Goal: Task Accomplishment & Management: Complete application form

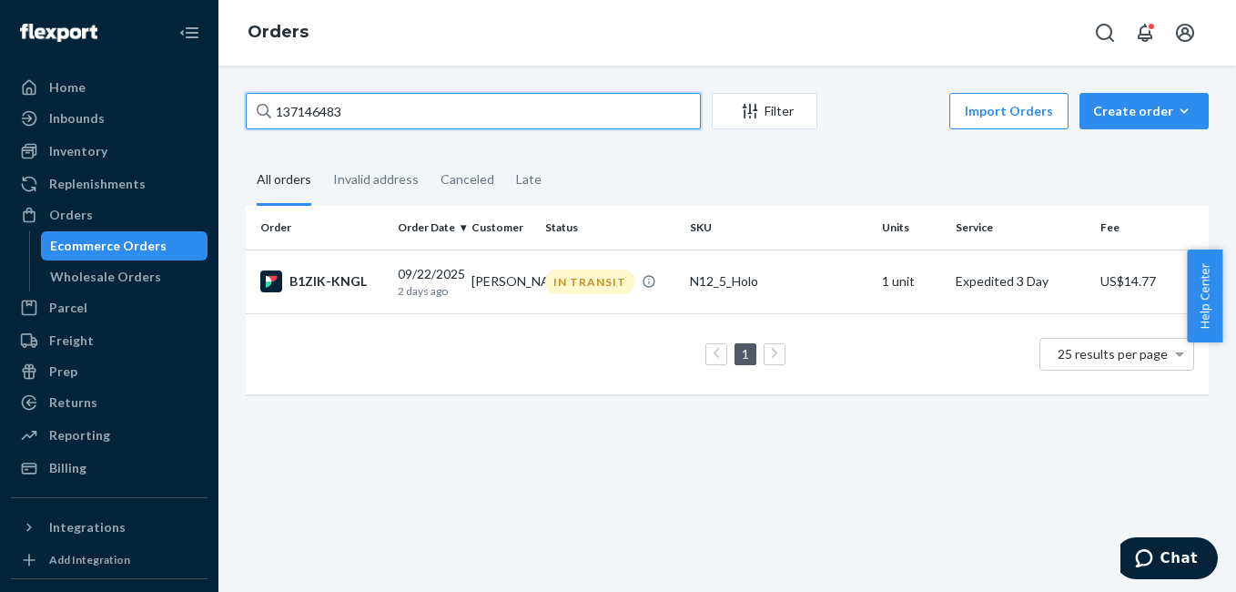
click at [452, 113] on input "137146483" at bounding box center [473, 111] width 455 height 36
type input "3349066"
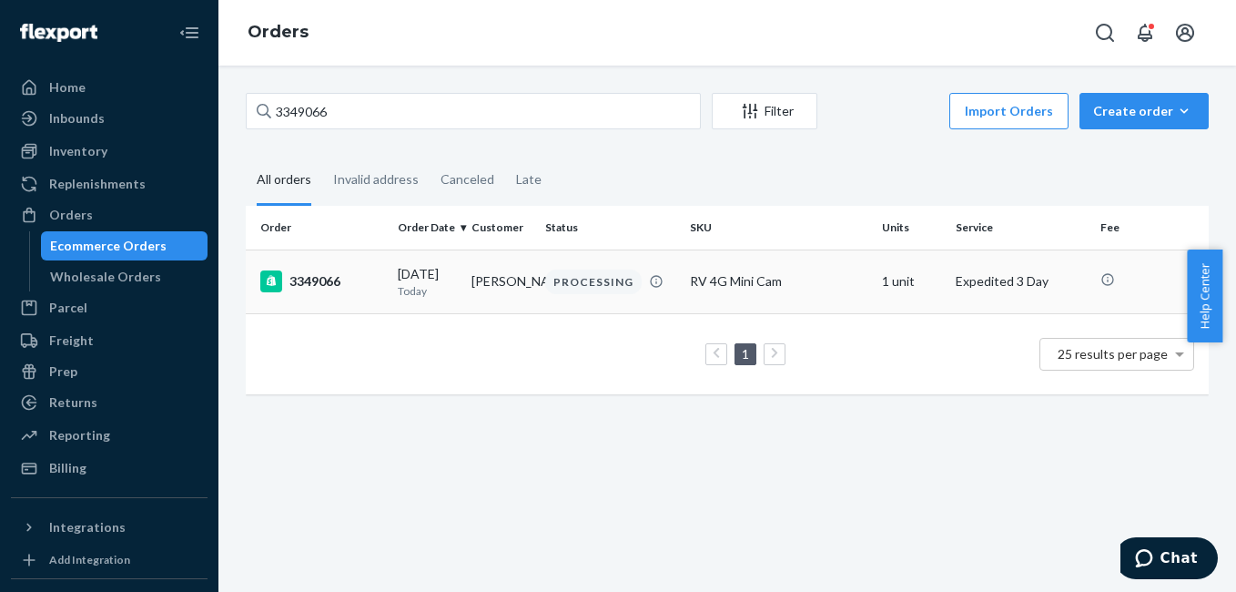
click at [329, 278] on div "3349066" at bounding box center [321, 281] width 123 height 22
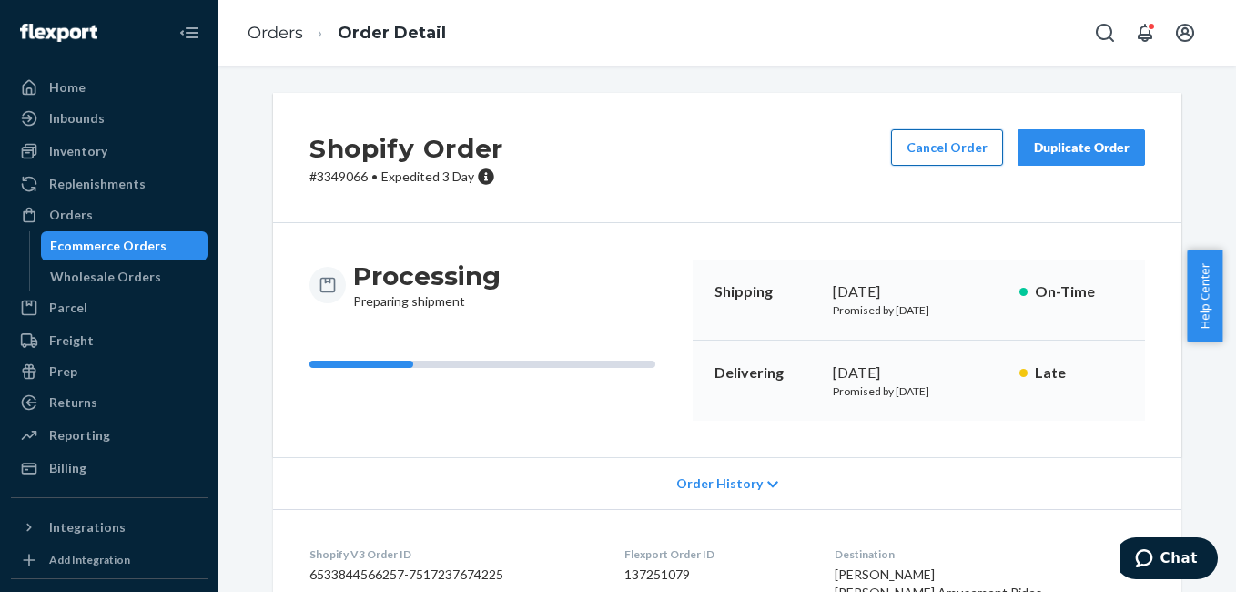
click at [939, 151] on button "Cancel Order" at bounding box center [947, 147] width 112 height 36
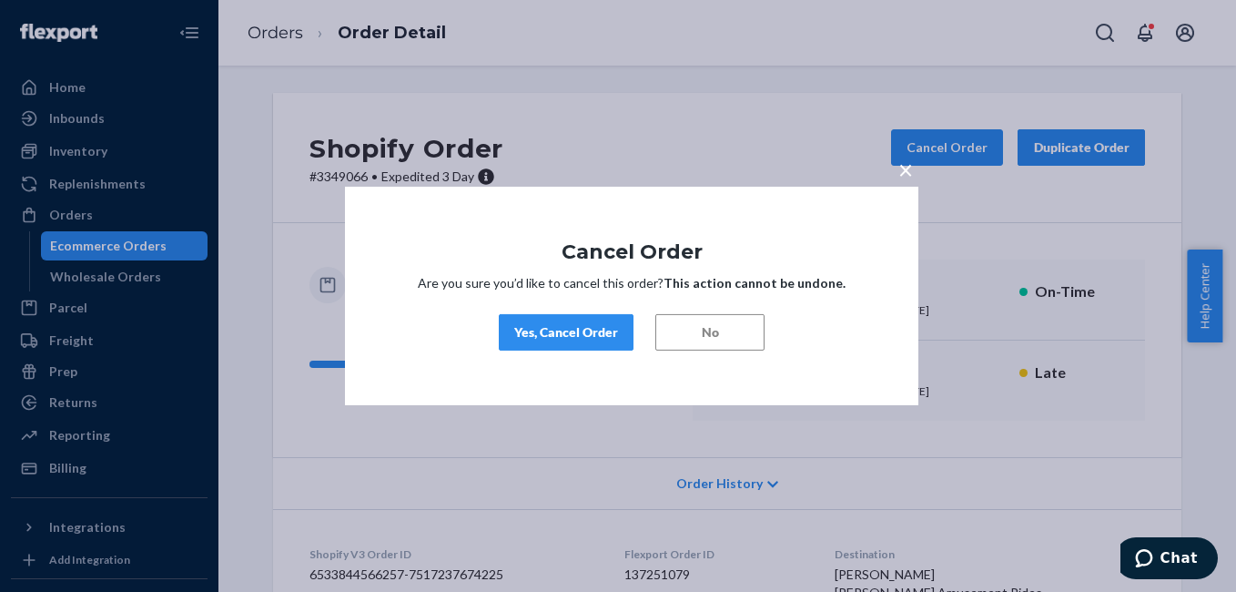
click at [544, 340] on div "Yes, Cancel Order" at bounding box center [566, 332] width 104 height 18
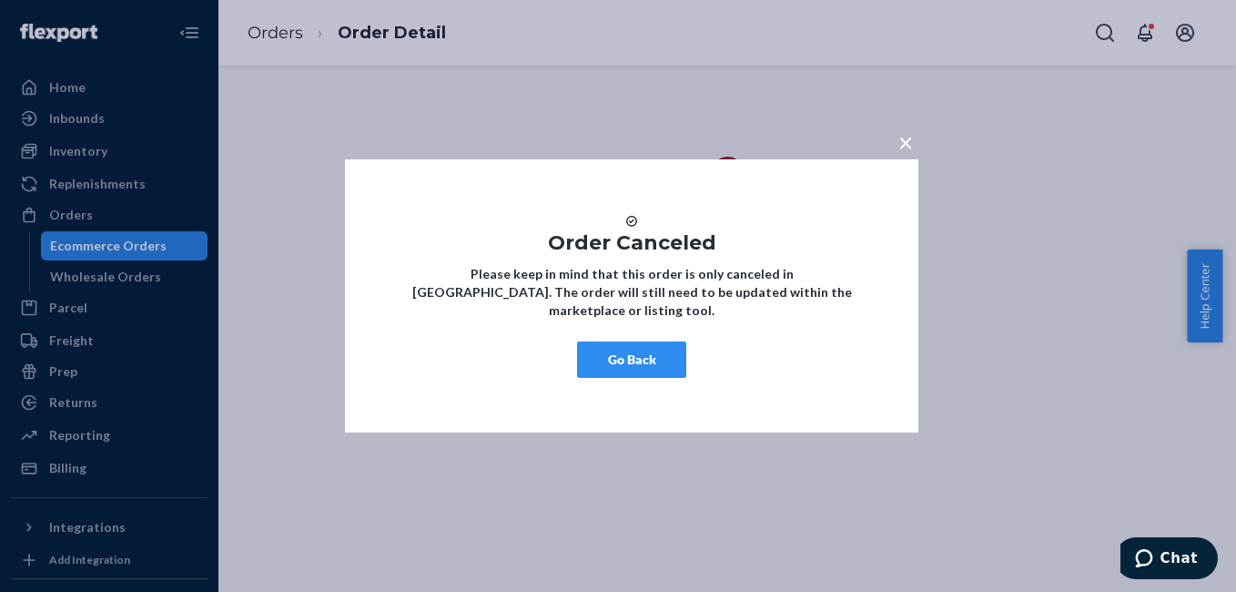
click at [605, 366] on button "Go Back" at bounding box center [631, 359] width 109 height 36
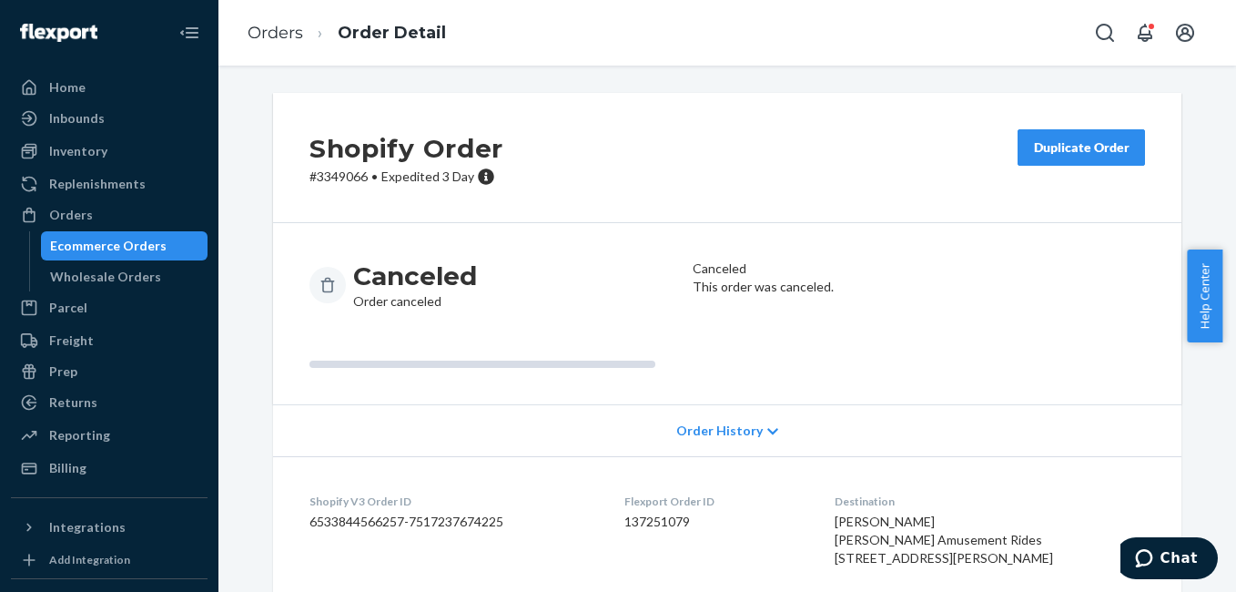
click at [1101, 152] on div "Duplicate Order" at bounding box center [1081, 147] width 96 height 18
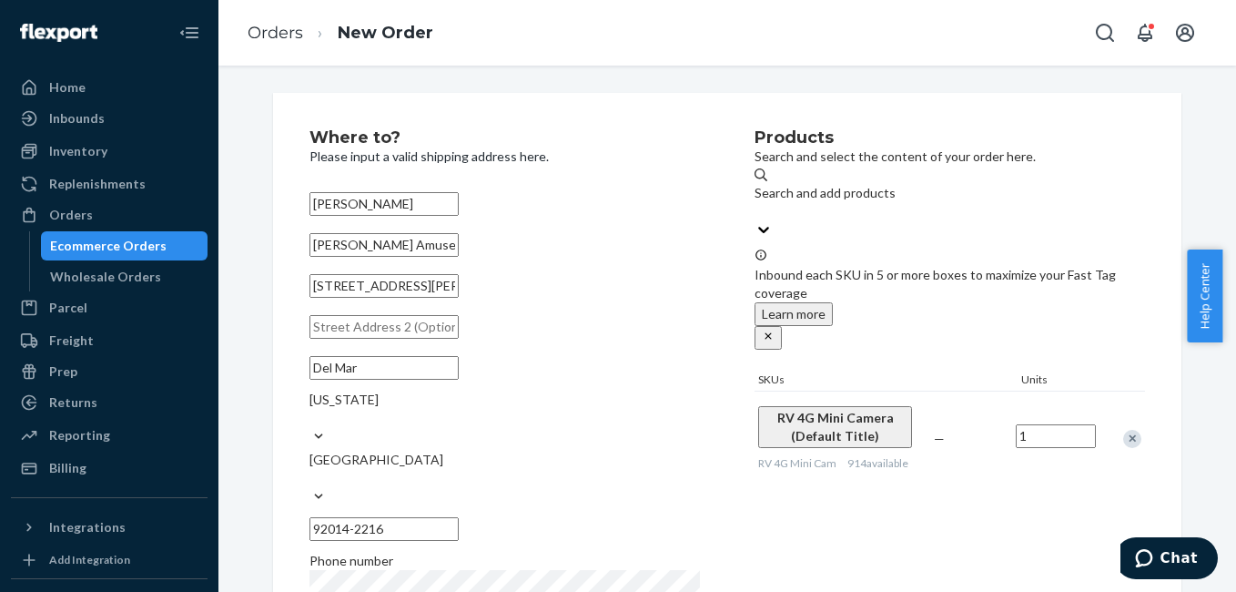
click at [459, 257] on input "[PERSON_NAME] Amusement Rides" at bounding box center [383, 245] width 149 height 24
click at [459, 298] on input "[STREET_ADDRESS][PERSON_NAME]" at bounding box center [383, 286] width 149 height 24
paste input "[STREET_ADDRESS][US_STATE]"
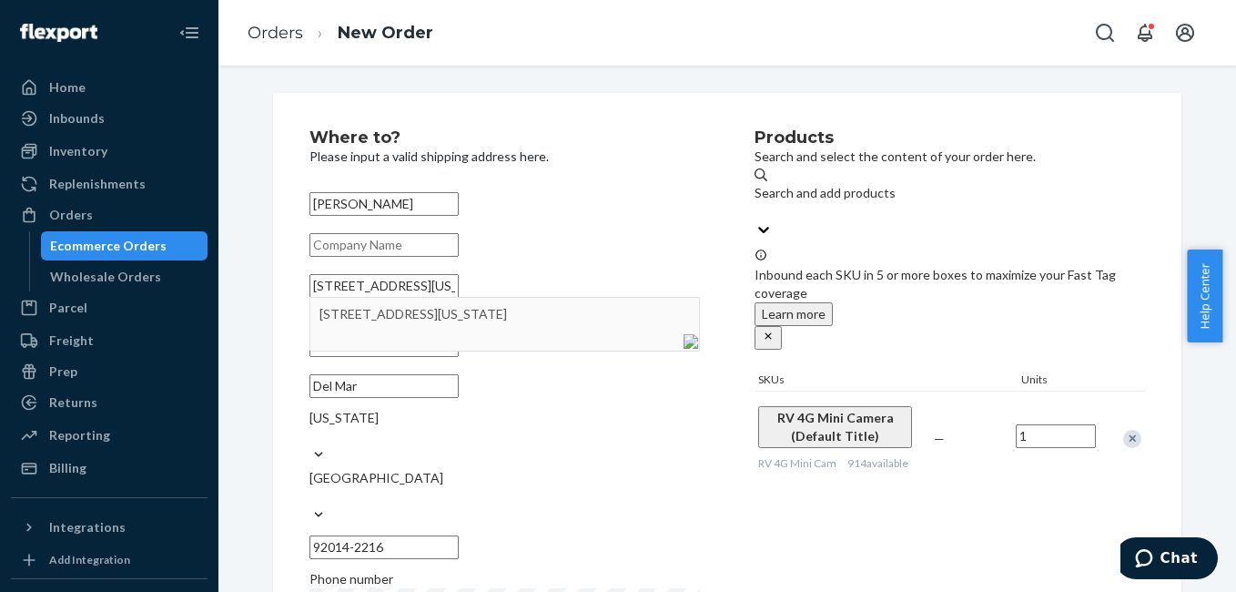
type input "[STREET_ADDRESS][US_STATE]"
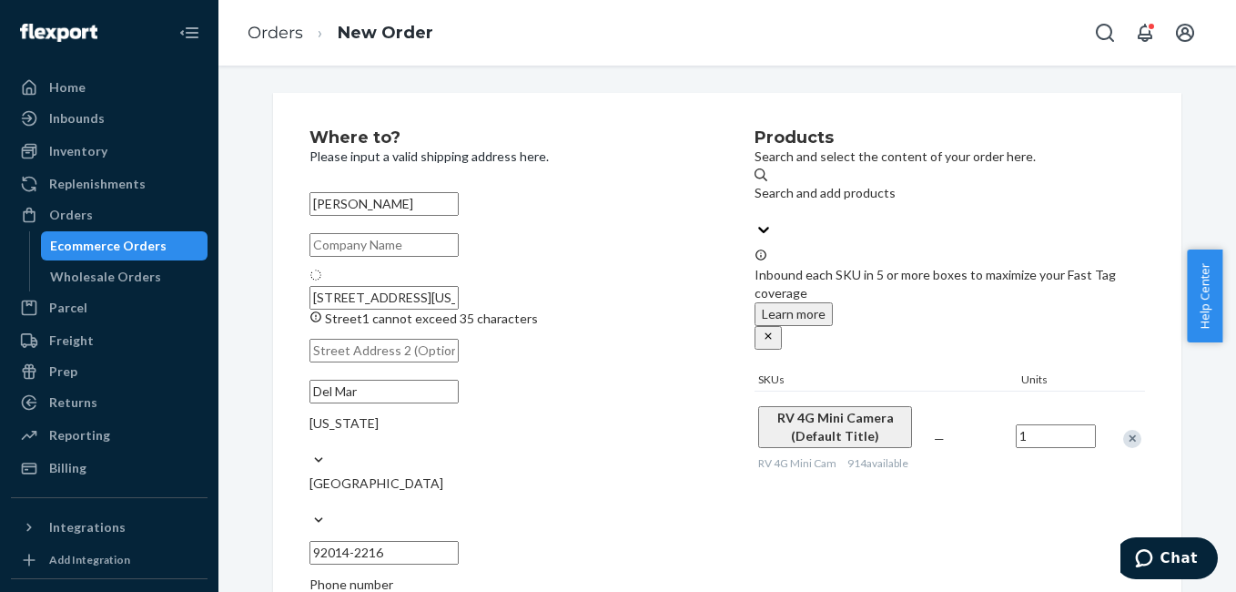
type input "[GEOGRAPHIC_DATA]"
type input "75210"
type input "[STREET_ADDRESS][US_STATE]"
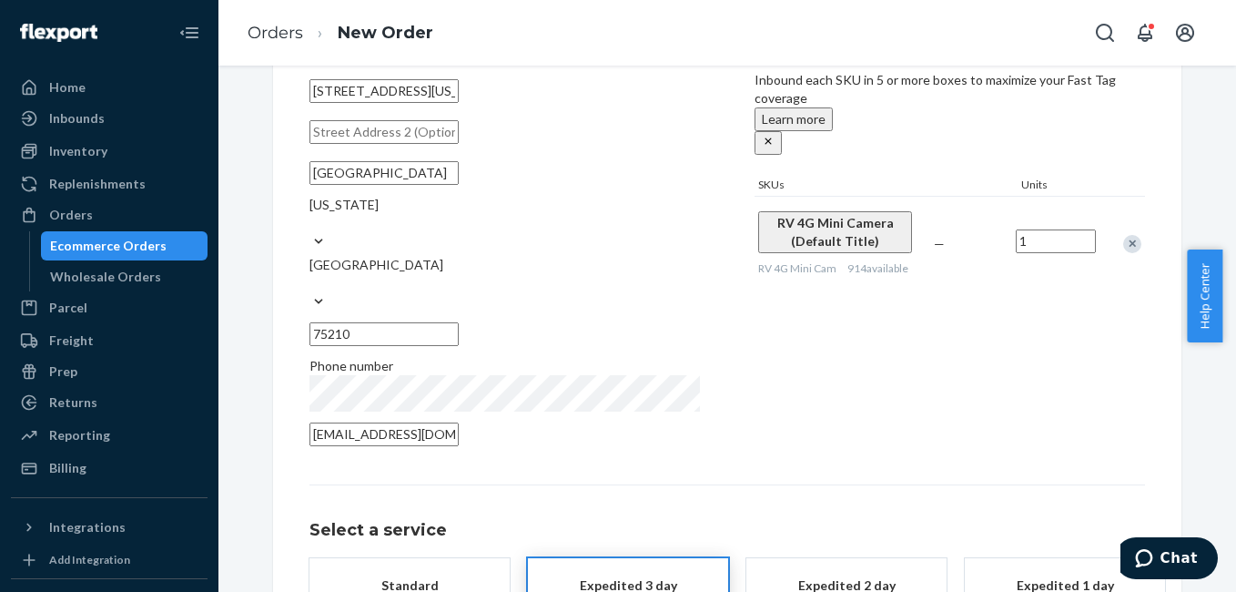
scroll to position [329, 0]
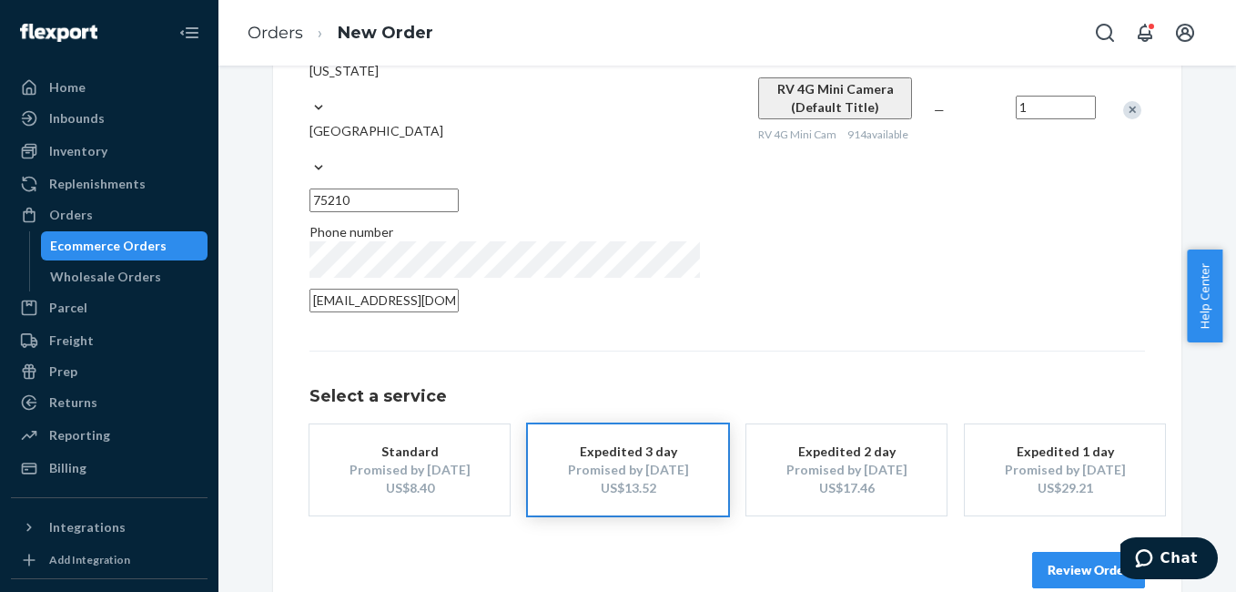
click at [1071, 551] on button "Review Order" at bounding box center [1088, 569] width 113 height 36
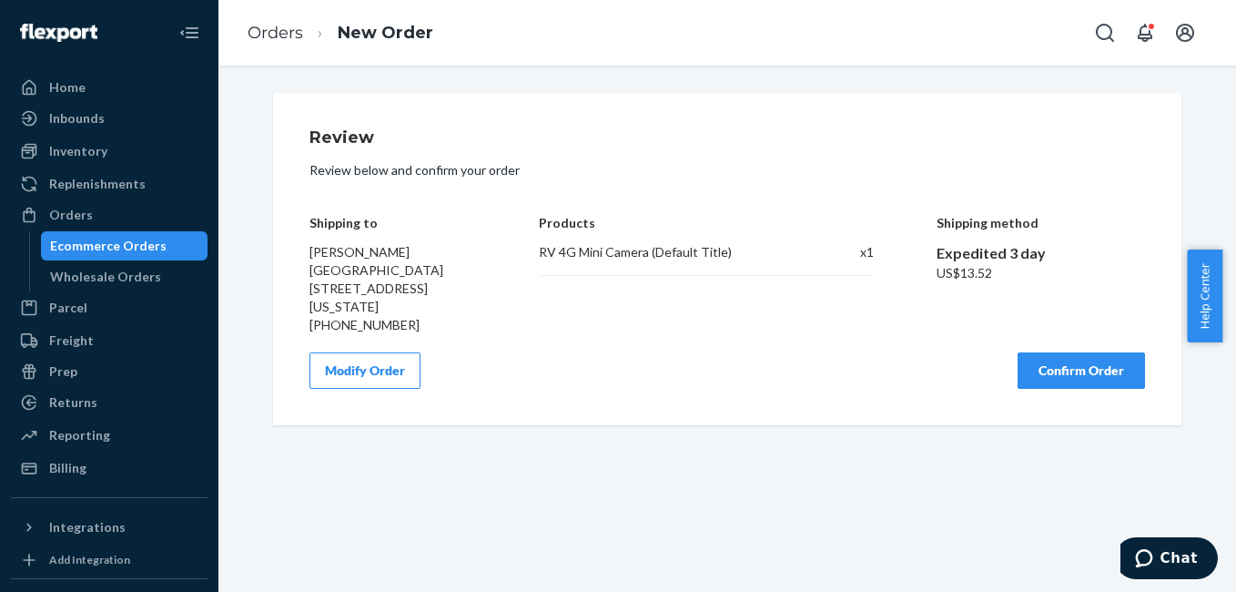
scroll to position [0, 0]
click at [1066, 357] on button "Confirm Order" at bounding box center [1080, 370] width 127 height 36
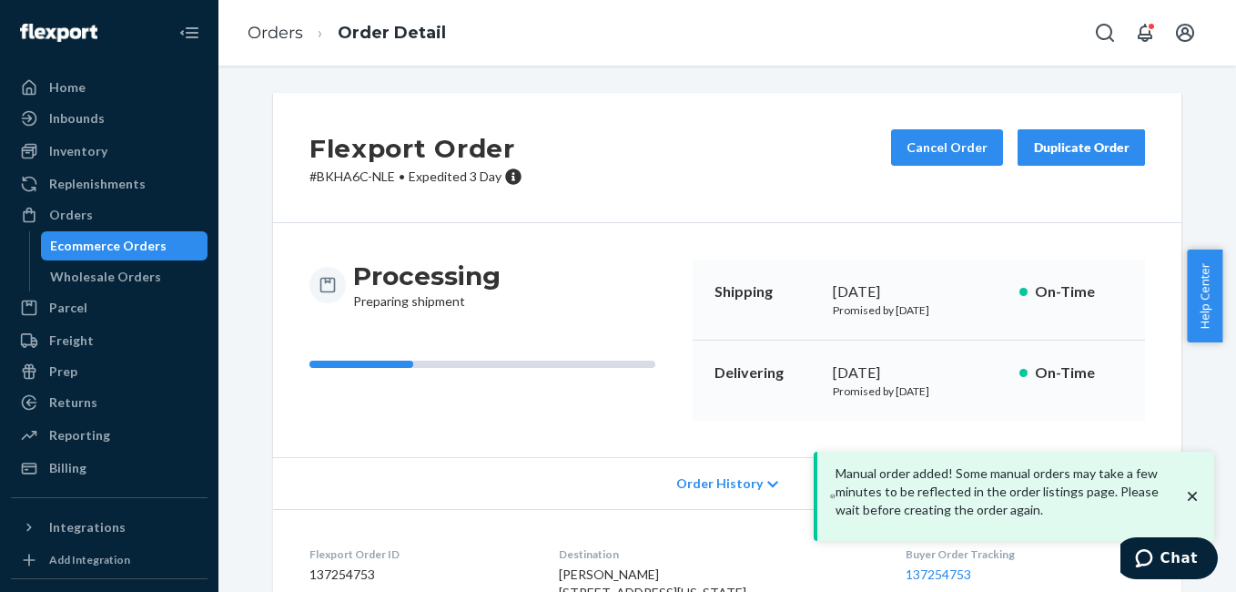
scroll to position [227, 0]
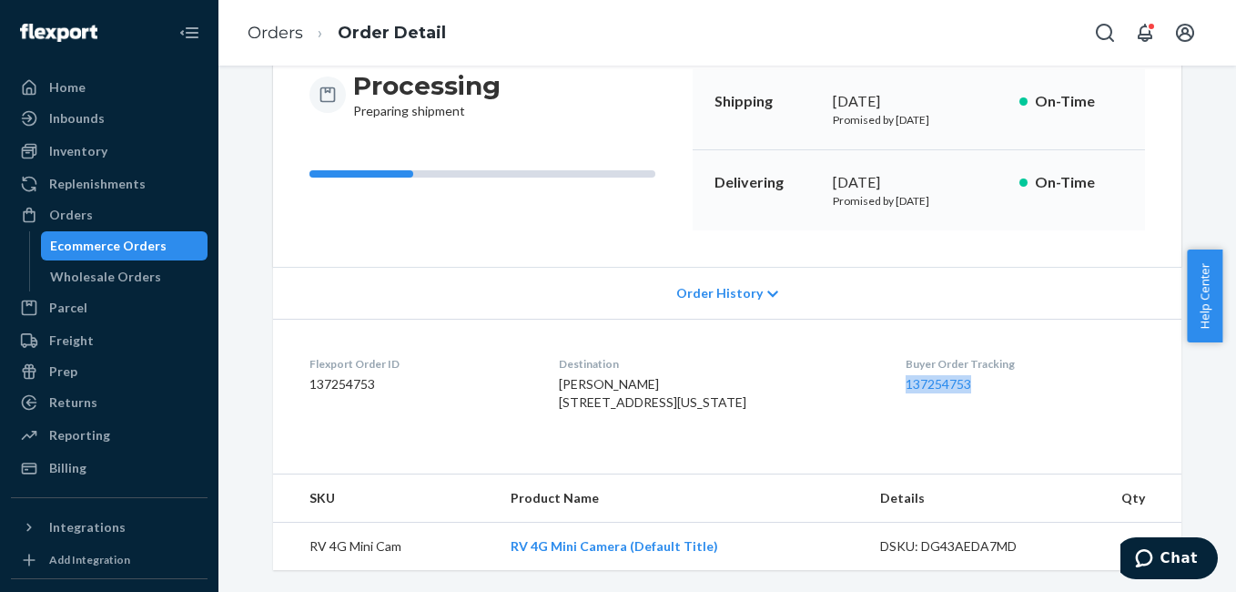
copy link "137254753"
